Goal: Information Seeking & Learning: Learn about a topic

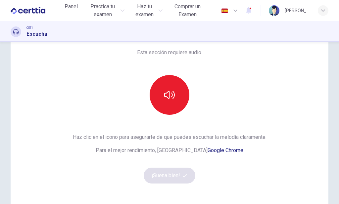
scroll to position [26, 0]
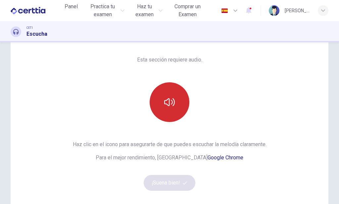
click at [174, 99] on button "button" at bounding box center [170, 103] width 40 height 40
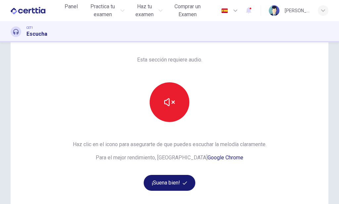
click at [187, 178] on button "¡Suena bien!" at bounding box center [170, 183] width 52 height 16
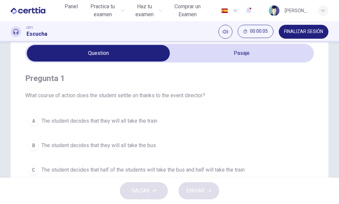
click at [280, 136] on div "A The student decides that they will all take the train B The student decides t…" at bounding box center [169, 158] width 289 height 90
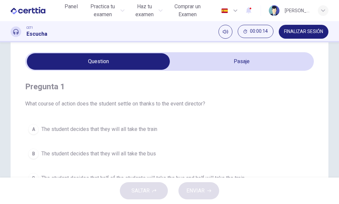
scroll to position [16, 0]
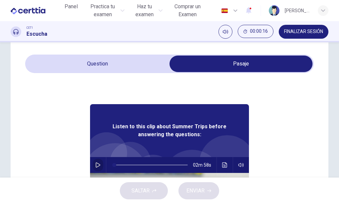
click at [95, 163] on icon "button" at bounding box center [97, 165] width 5 height 5
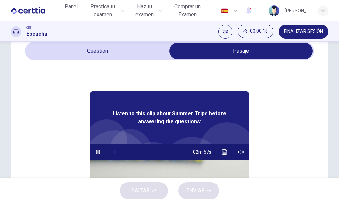
scroll to position [31, 0]
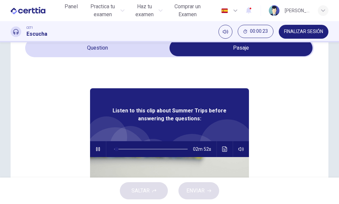
click at [270, 137] on div "Listen to this clip about Summer Trips before answering the questions: 02m 52s" at bounding box center [169, 185] width 289 height 256
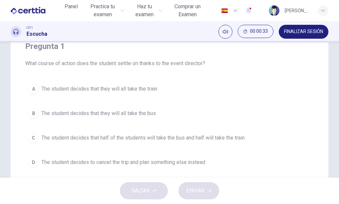
scroll to position [55, 0]
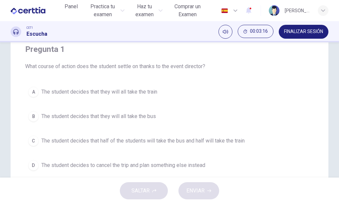
click at [169, 139] on span "The student decides that half of the students will take the bus and half will t…" at bounding box center [142, 141] width 203 height 8
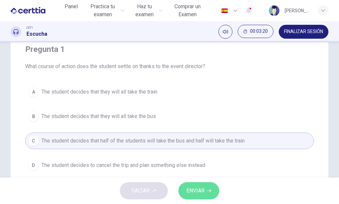
click at [198, 185] on button "ENVIAR" at bounding box center [199, 191] width 41 height 17
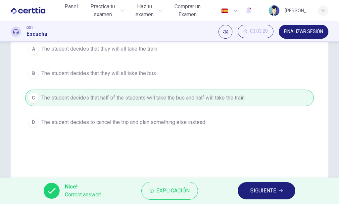
scroll to position [108, 0]
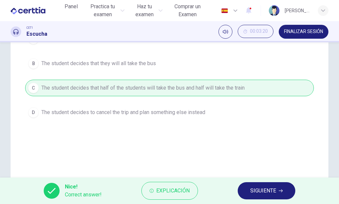
click at [261, 183] on button "SIGUIENTE" at bounding box center [267, 191] width 58 height 17
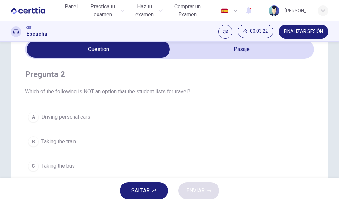
scroll to position [28, 0]
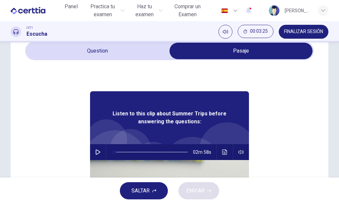
click at [96, 153] on icon "button" at bounding box center [97, 152] width 5 height 5
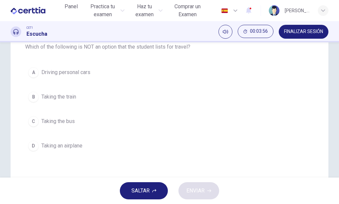
scroll to position [74, 0]
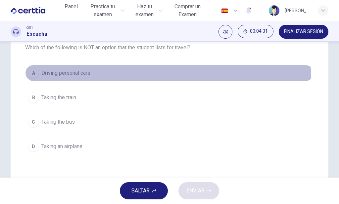
click at [93, 76] on button "A Driving personal cars" at bounding box center [169, 73] width 289 height 17
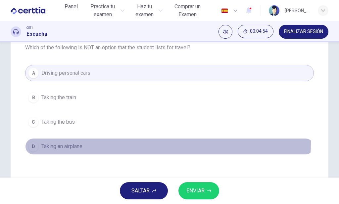
click at [75, 142] on button "D Taking an airplane" at bounding box center [169, 147] width 289 height 17
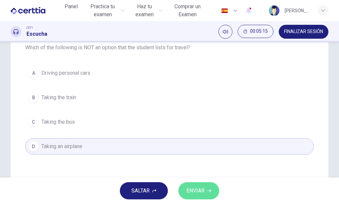
click at [195, 191] on span "ENVIAR" at bounding box center [196, 191] width 18 height 9
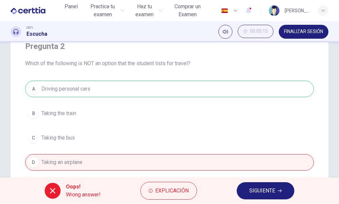
scroll to position [57, 0]
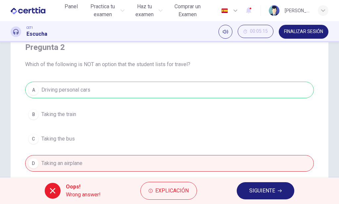
click at [247, 189] on button "SIGUIENTE" at bounding box center [266, 191] width 58 height 17
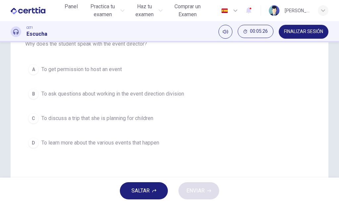
scroll to position [81, 0]
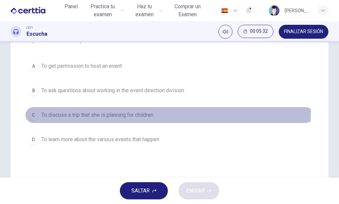
click at [137, 112] on span "To discuss a trip that she is planning for children" at bounding box center [97, 115] width 112 height 8
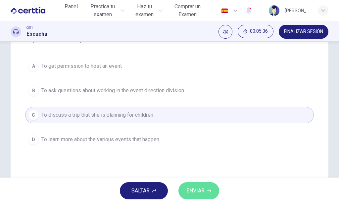
click at [199, 186] on button "ENVIAR" at bounding box center [199, 191] width 41 height 17
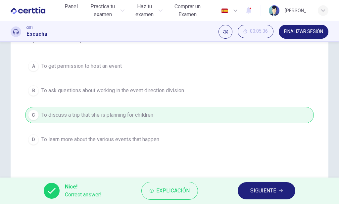
click at [243, 188] on button "SIGUIENTE" at bounding box center [267, 191] width 58 height 17
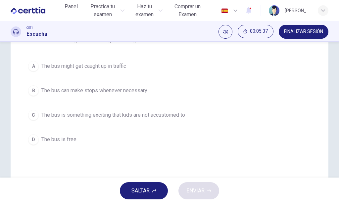
drag, startPoint x: 333, startPoint y: 98, endPoint x: 336, endPoint y: 96, distance: 3.9
click at [336, 96] on div "Pregunta 4 Which of the following is an advantage of taking the bus? A The bus …" at bounding box center [169, 110] width 339 height 136
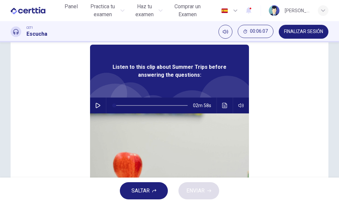
scroll to position [0, 0]
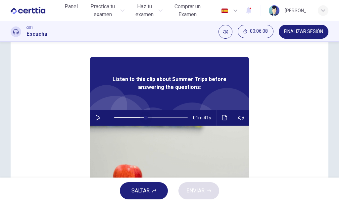
click at [142, 122] on span at bounding box center [151, 117] width 74 height 9
click at [154, 122] on span at bounding box center [151, 117] width 74 height 9
click at [96, 120] on icon "button" at bounding box center [97, 117] width 5 height 5
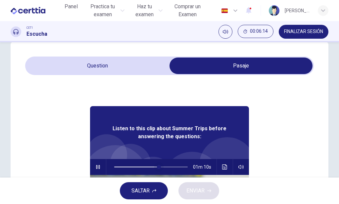
click at [157, 166] on span at bounding box center [159, 167] width 4 height 4
click at [158, 169] on span at bounding box center [158, 167] width 4 height 4
click at [163, 169] on span at bounding box center [165, 167] width 4 height 4
type input "**"
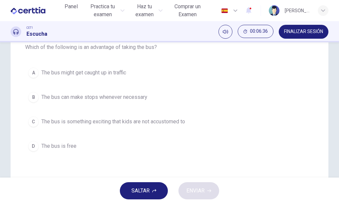
scroll to position [82, 0]
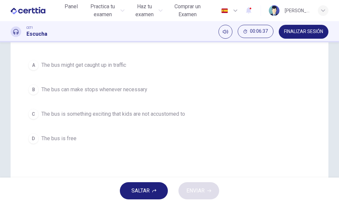
click at [140, 92] on span "The bus can make stops whenever necessary" at bounding box center [94, 90] width 106 height 8
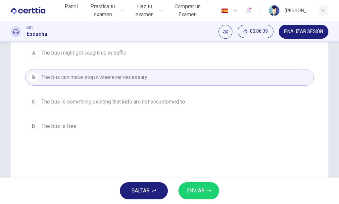
scroll to position [100, 0]
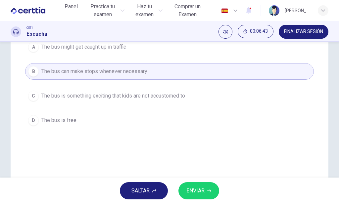
click at [200, 190] on span "ENVIAR" at bounding box center [196, 191] width 18 height 9
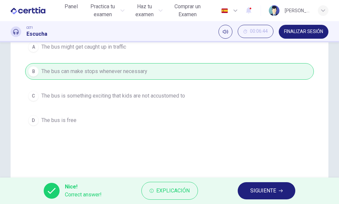
click at [251, 184] on button "SIGUIENTE" at bounding box center [267, 191] width 58 height 17
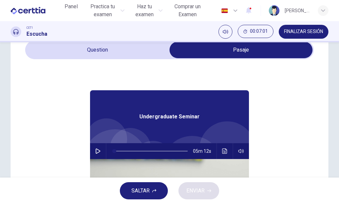
scroll to position [56, 0]
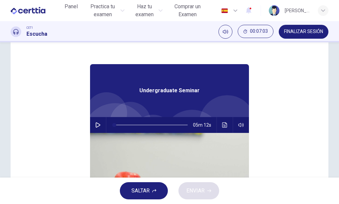
click at [96, 126] on icon "button" at bounding box center [98, 125] width 5 height 5
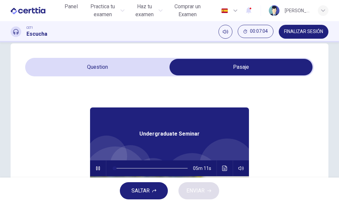
scroll to position [9, 0]
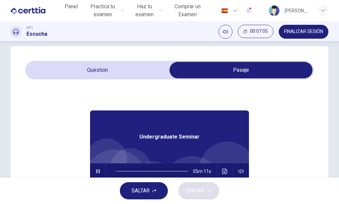
type input "*"
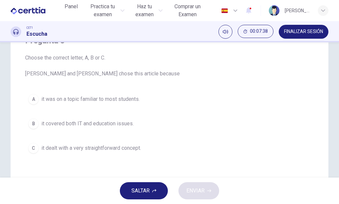
scroll to position [59, 0]
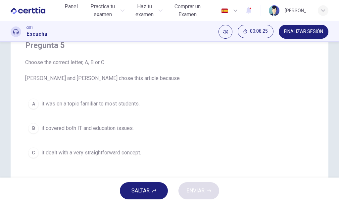
click at [35, 11] on img at bounding box center [28, 10] width 35 height 13
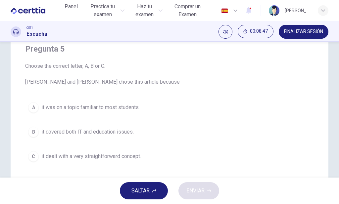
scroll to position [58, 0]
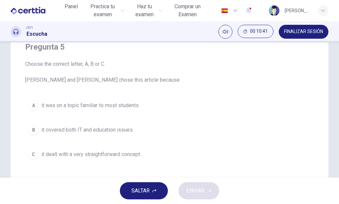
click at [313, 39] on div "CET1 Escucha 00:10:41 FINALIZAR SESIÓN" at bounding box center [169, 31] width 339 height 21
click at [311, 35] on button "FINALIZAR SESIÓN" at bounding box center [304, 32] width 50 height 14
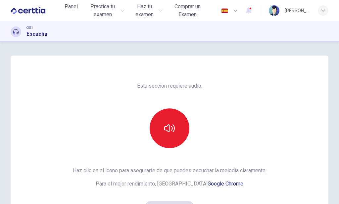
click at [280, 11] on div "[PERSON_NAME] [PERSON_NAME]" at bounding box center [299, 10] width 60 height 11
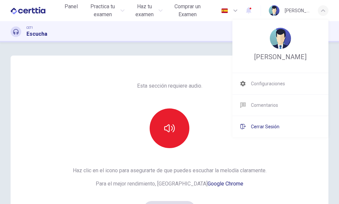
click at [265, 131] on span "Cerrar Sesión" at bounding box center [265, 127] width 28 height 8
